Goal: Task Accomplishment & Management: Manage account settings

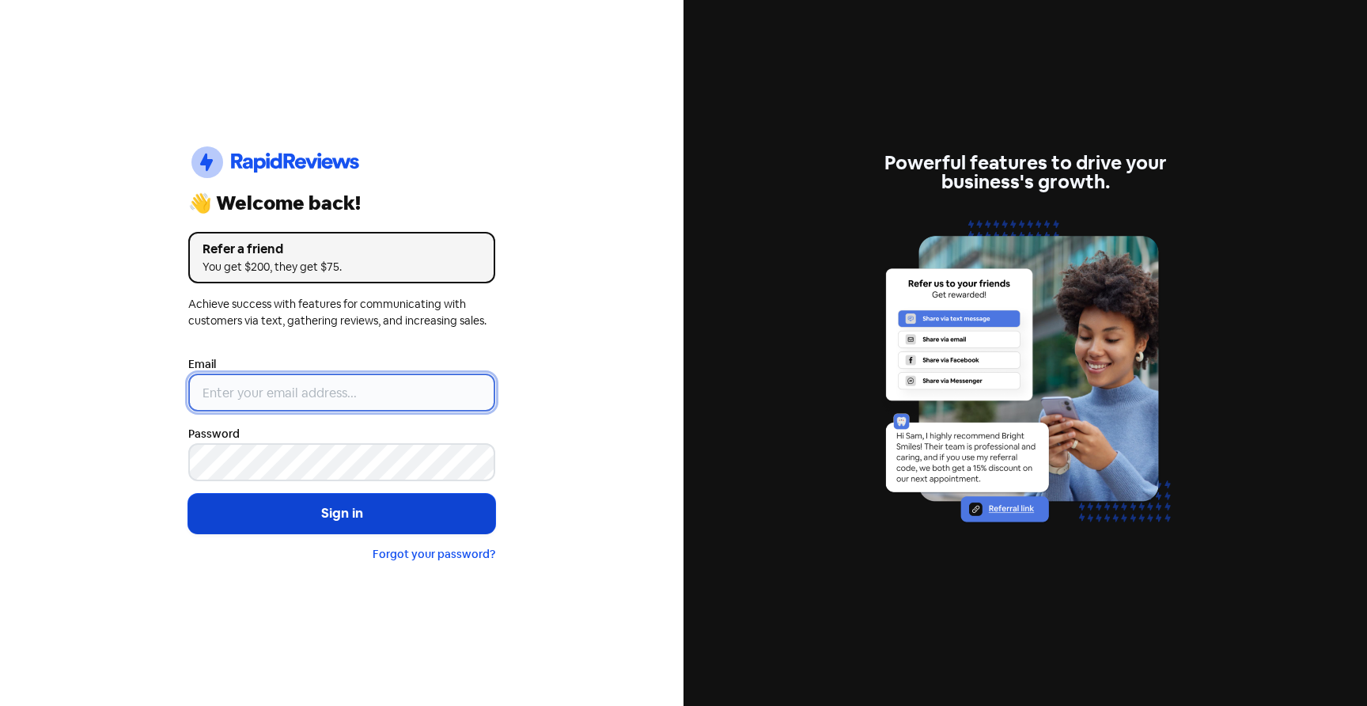
type input "[EMAIL_ADDRESS][DOMAIN_NAME]"
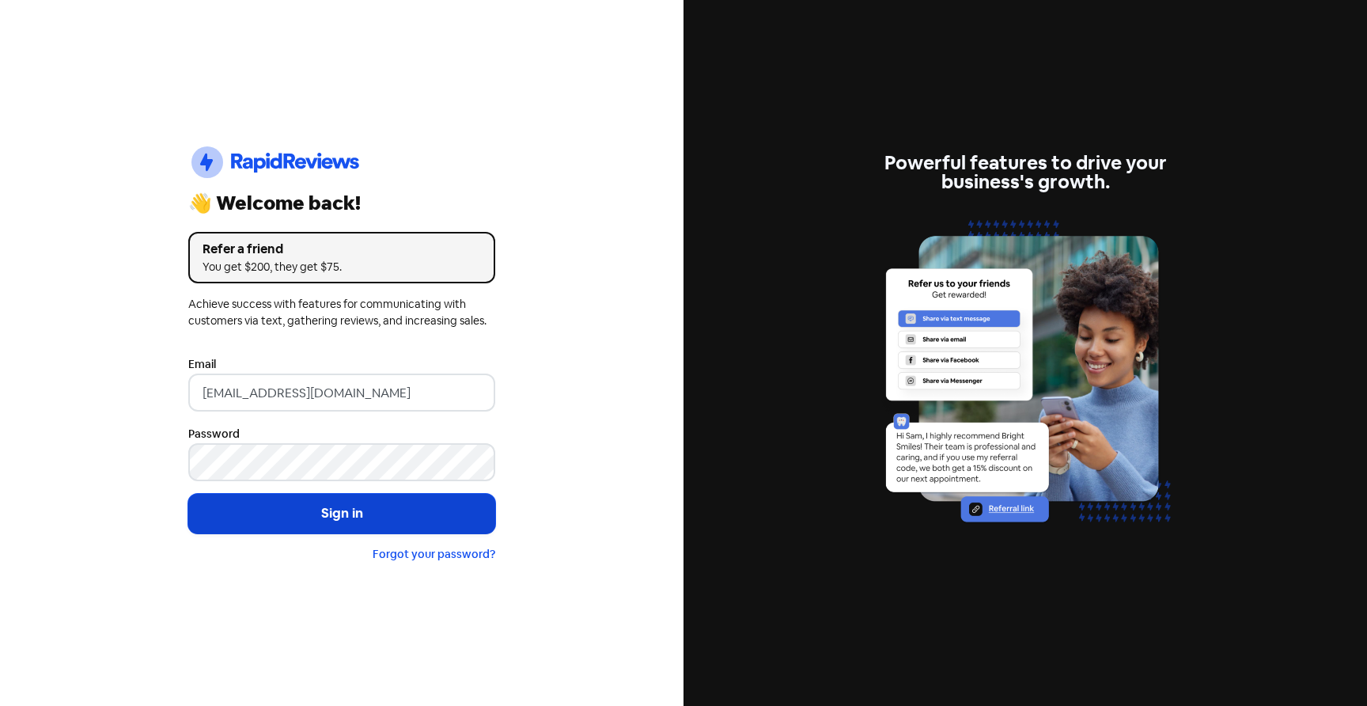
click at [342, 502] on button "Sign in" at bounding box center [341, 514] width 307 height 40
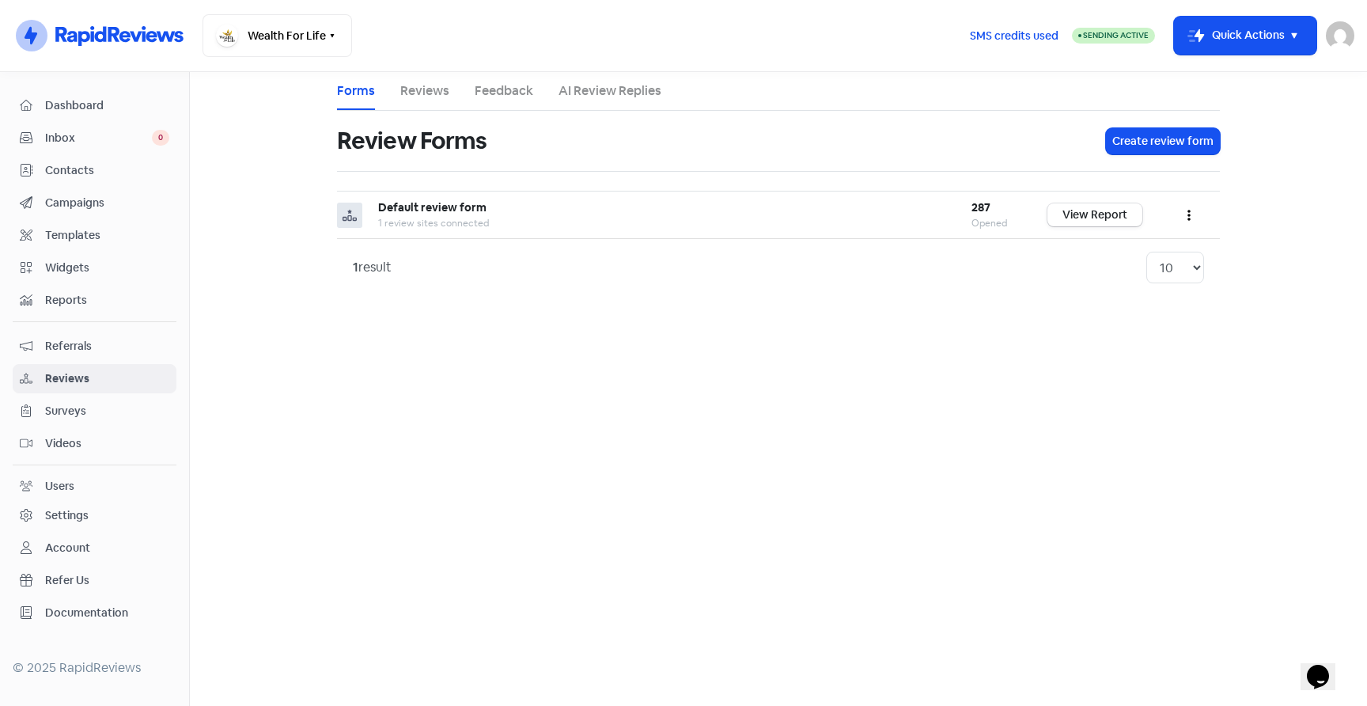
click at [418, 107] on li "Reviews" at bounding box center [424, 91] width 49 height 38
click at [421, 94] on link "Reviews" at bounding box center [424, 90] width 49 height 19
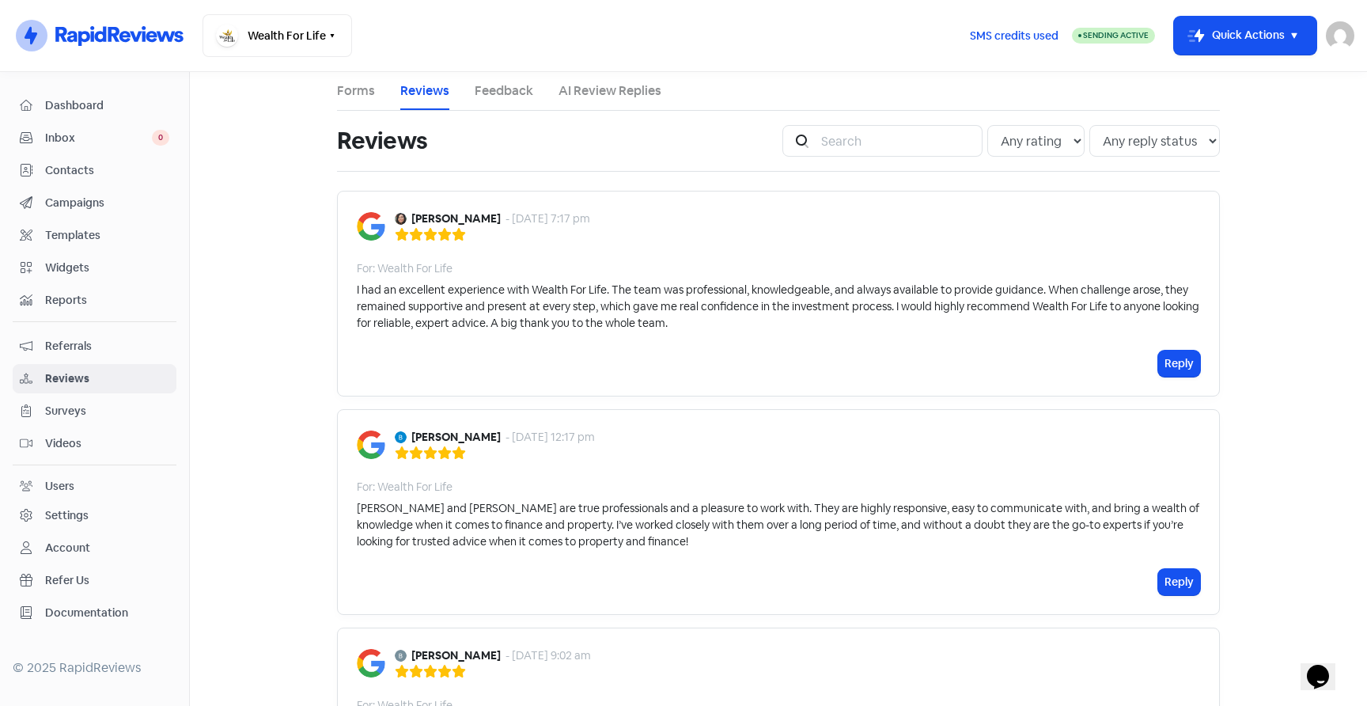
click at [420, 216] on b "Jess R" at bounding box center [455, 218] width 89 height 17
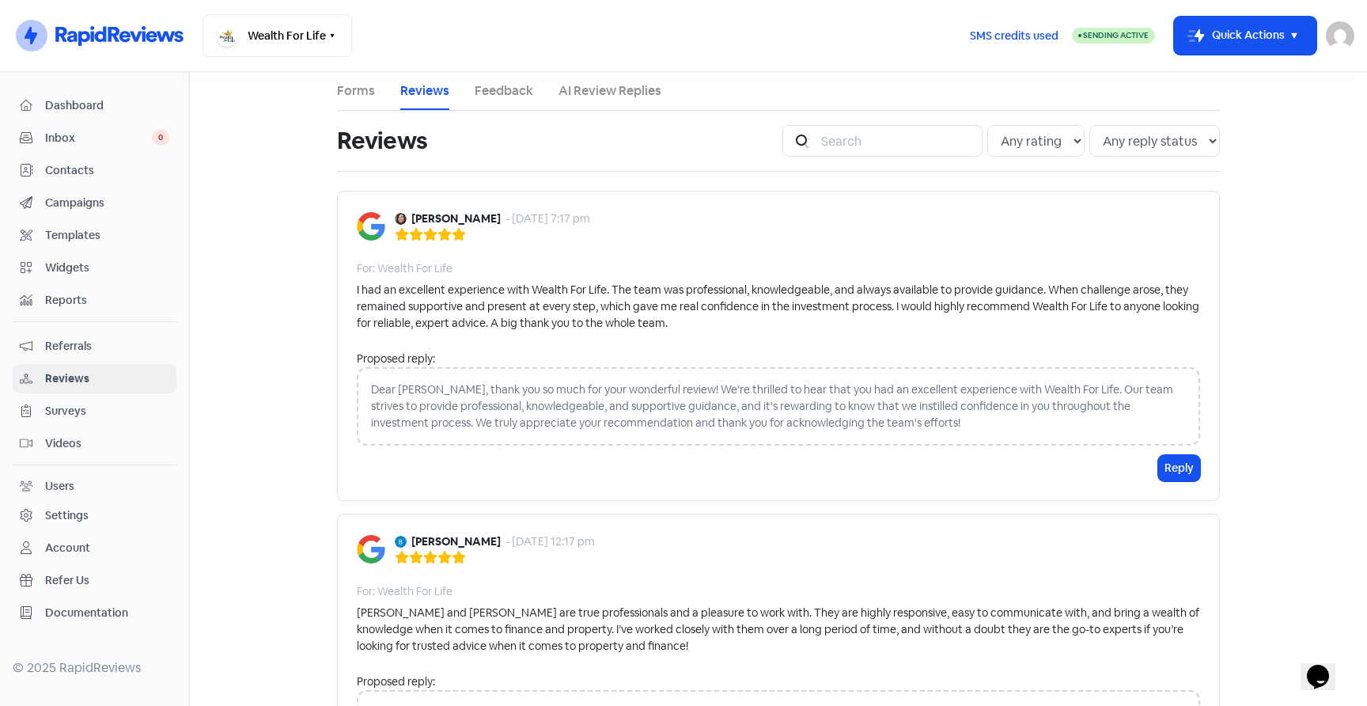
click at [373, 229] on img at bounding box center [371, 226] width 28 height 28
click at [409, 218] on div "Jess R - 11 Sep 2025, 7:17 pm" at bounding box center [492, 218] width 195 height 17
